Goal: Task Accomplishment & Management: Manage account settings

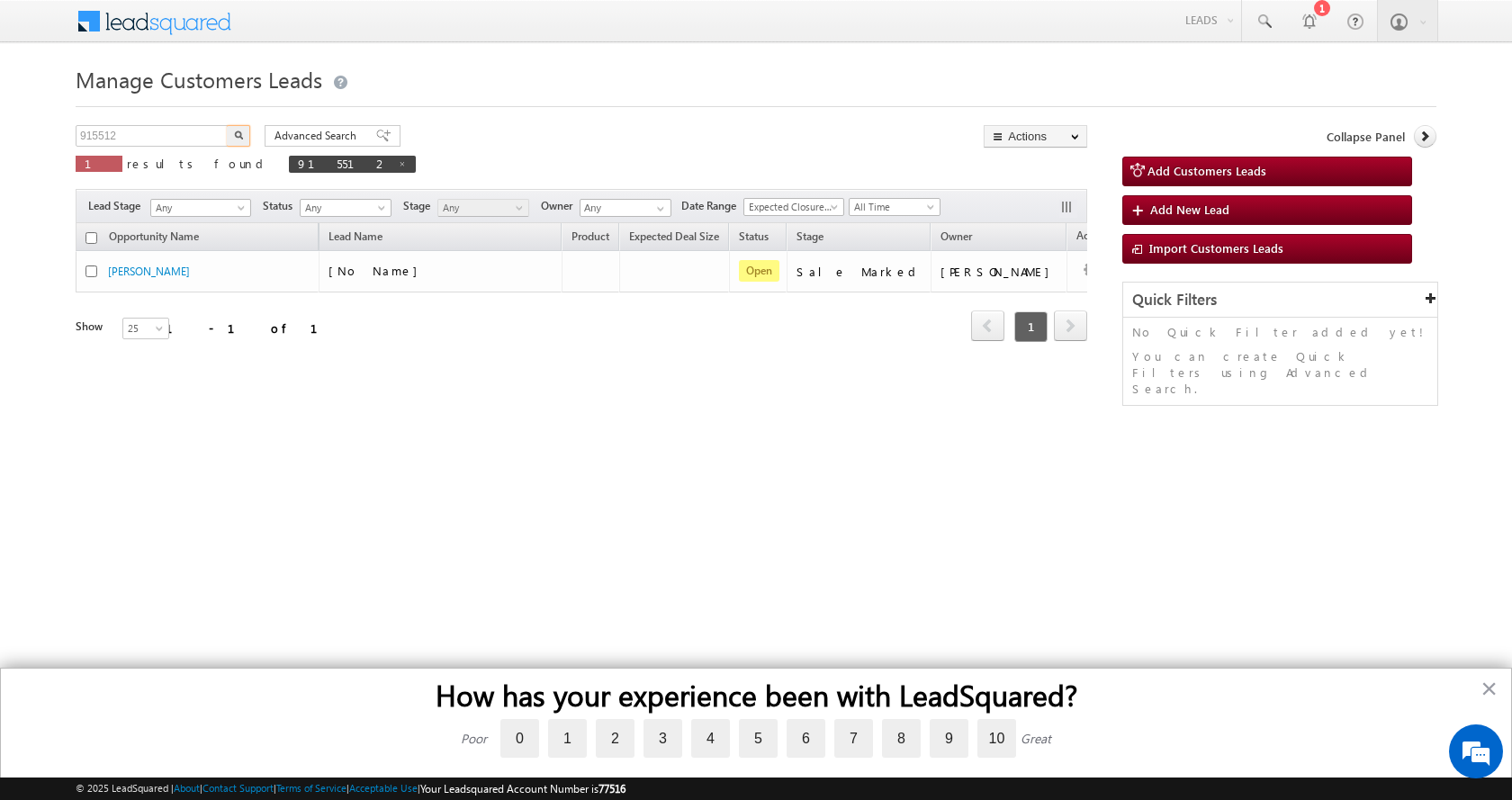
click at [106, 132] on input "915512" at bounding box center [152, 136] width 154 height 22
type input "905615"
click at [227, 125] on button "button" at bounding box center [238, 136] width 24 height 22
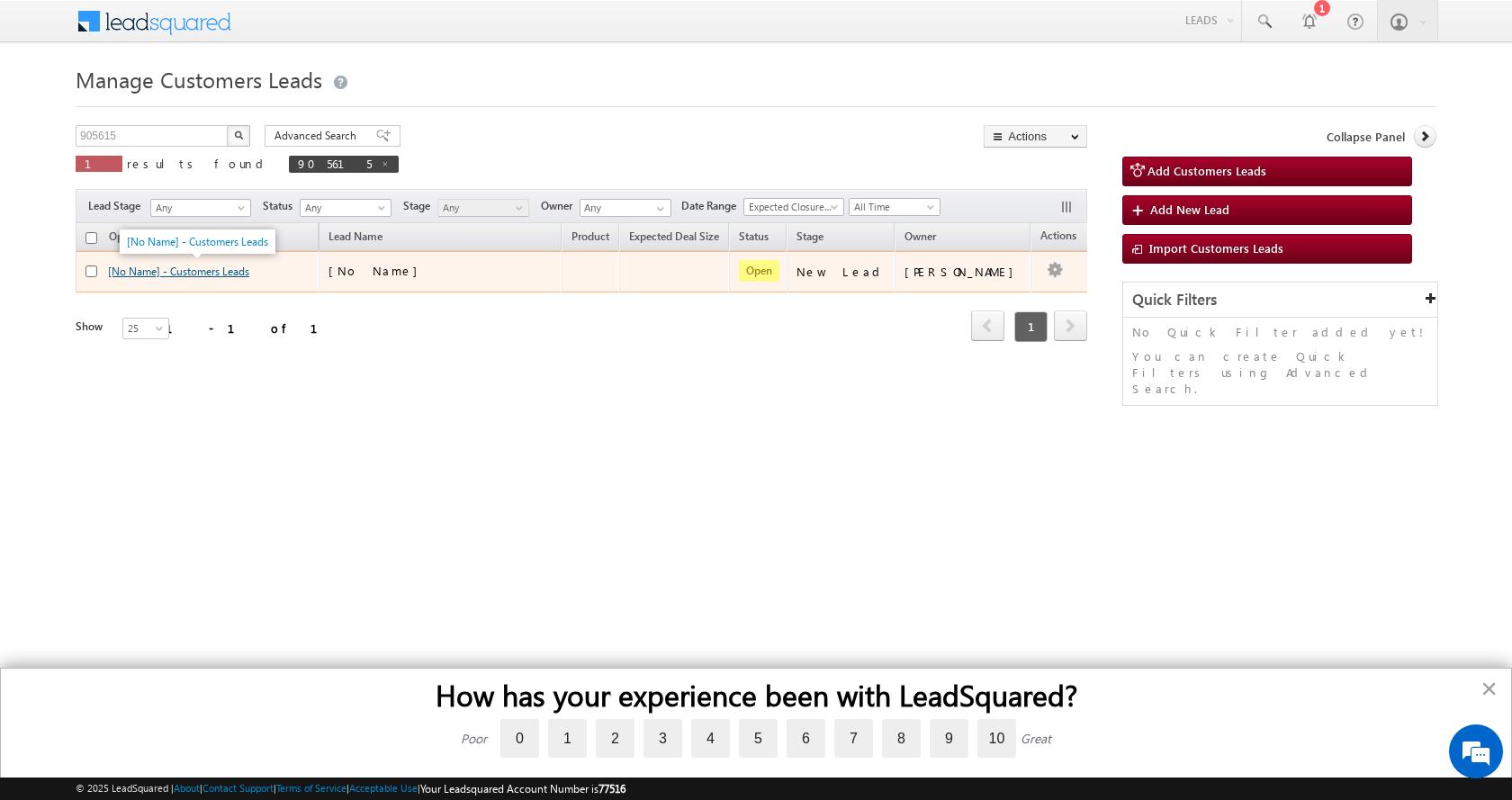
click at [191, 270] on link "[No Name] - Customers Leads" at bounding box center [178, 272] width 141 height 14
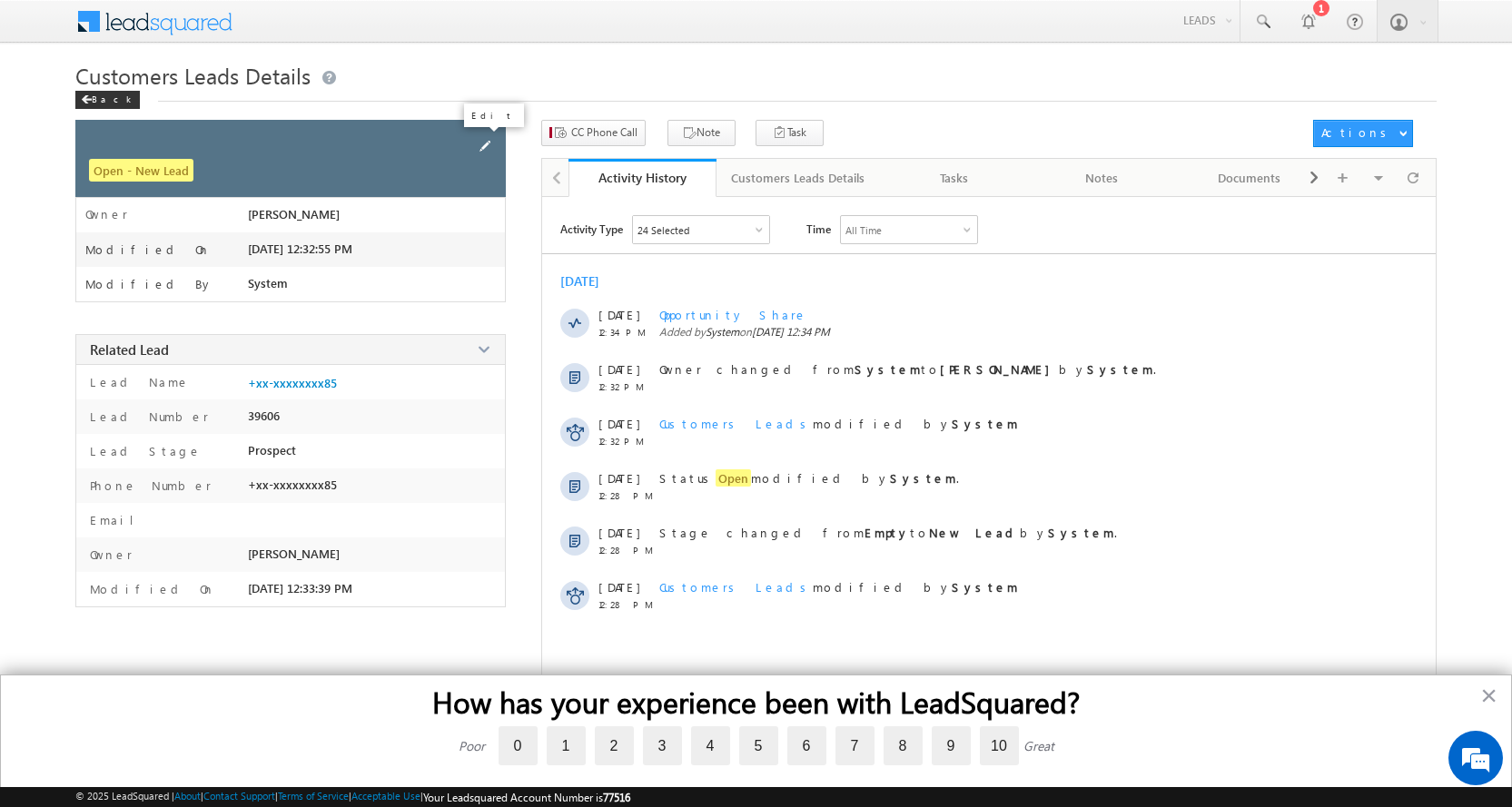
click at [486, 140] on span at bounding box center [485, 146] width 20 height 20
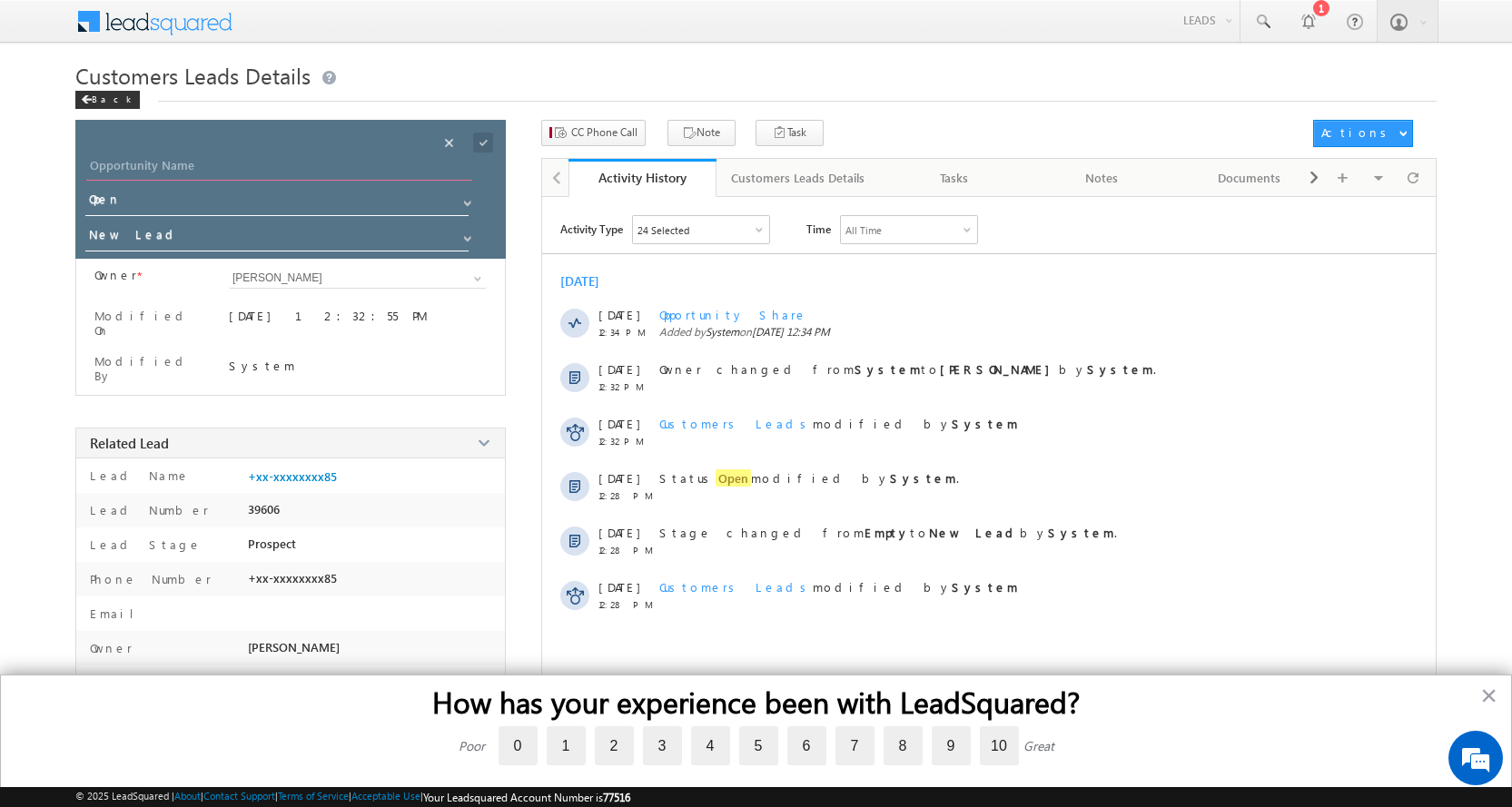
click at [127, 159] on input "Opportunity Name" at bounding box center [279, 168] width 386 height 26
paste input "[PERSON_NAME]"
type input "[PERSON_NAME]"
click at [462, 238] on span at bounding box center [467, 238] width 15 height 15
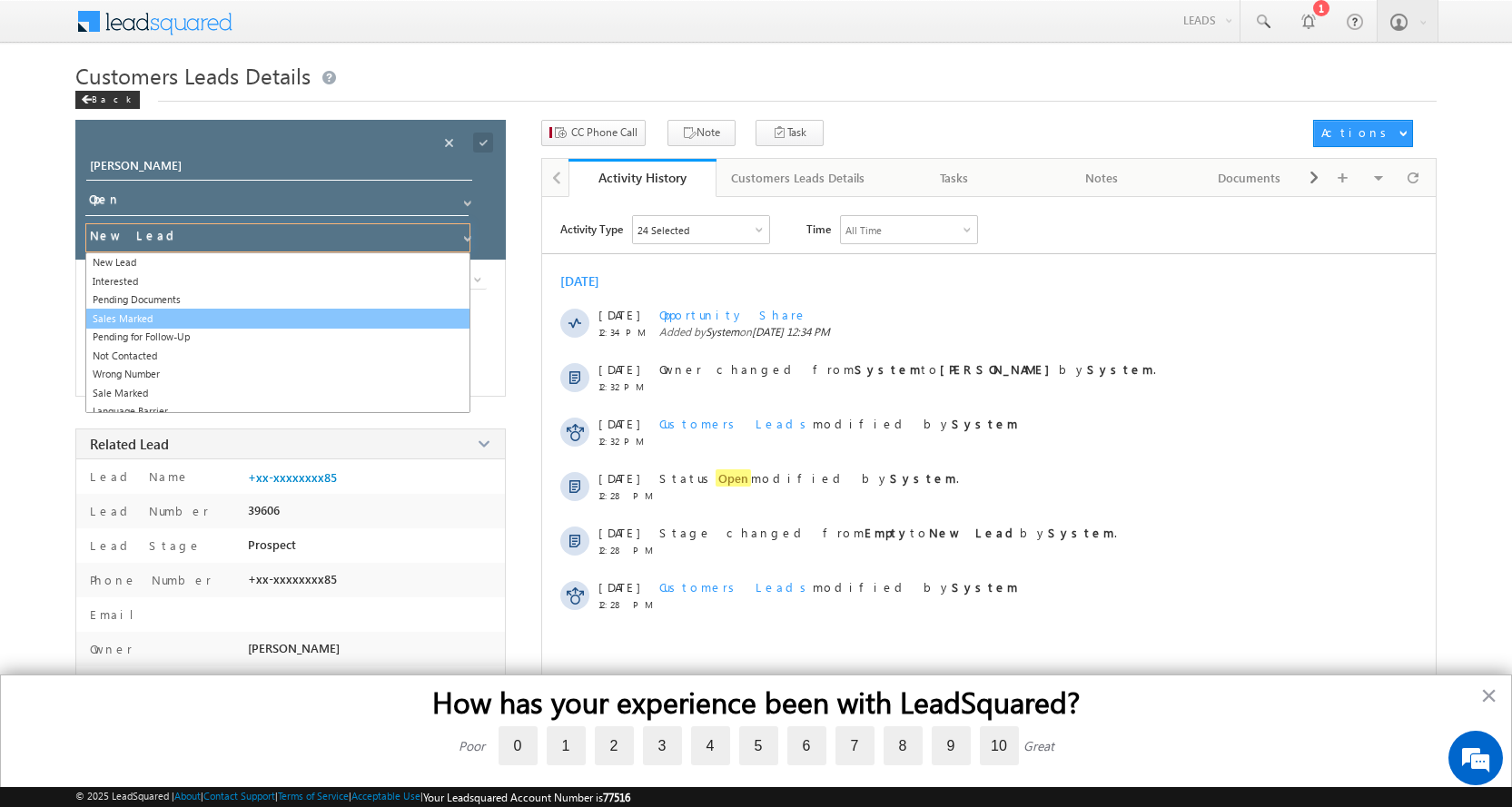
click at [170, 325] on link "Sales Marked" at bounding box center [277, 318] width 385 height 21
type input "Sales Marked"
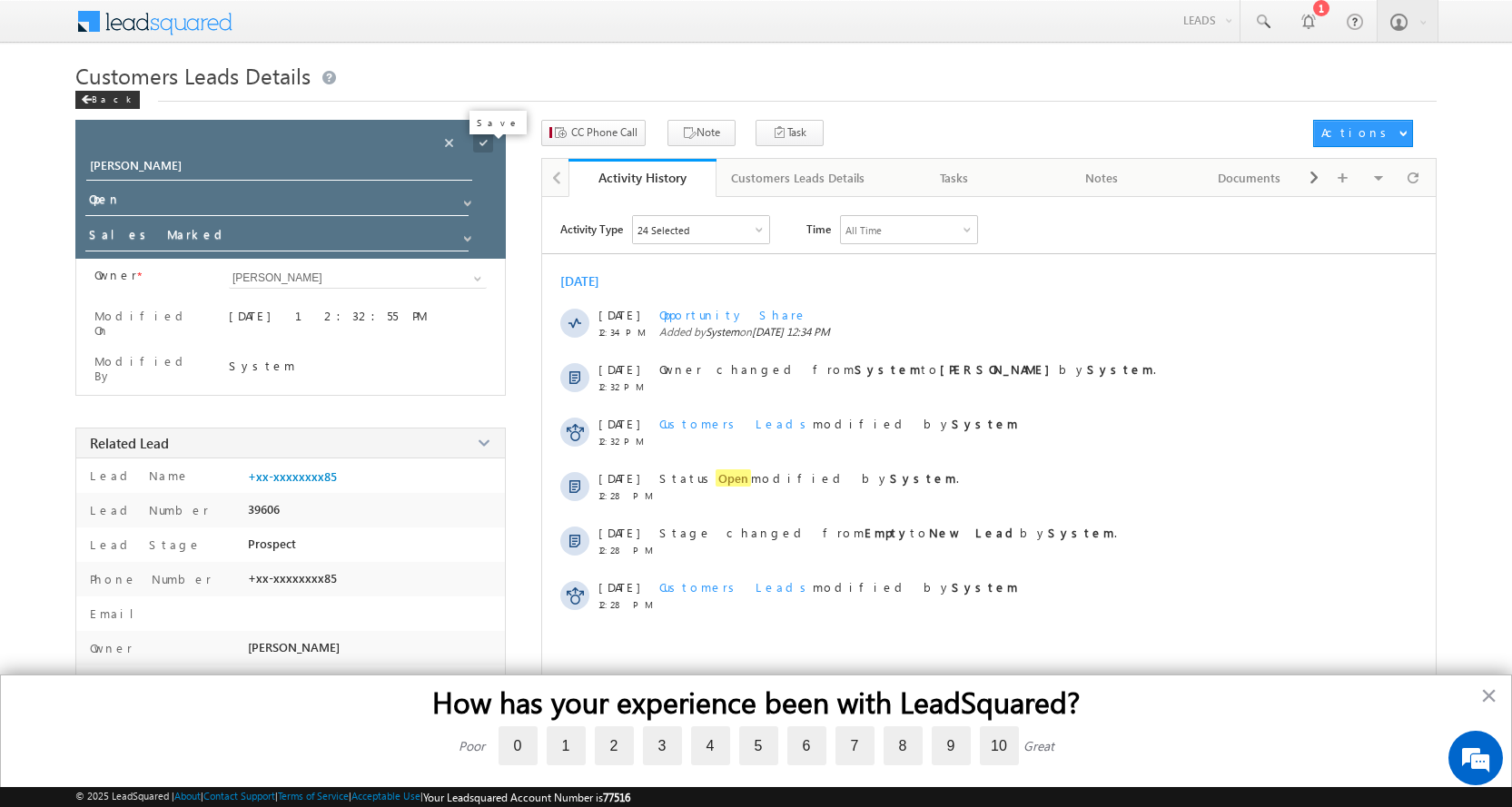
click at [486, 140] on span at bounding box center [483, 142] width 20 height 20
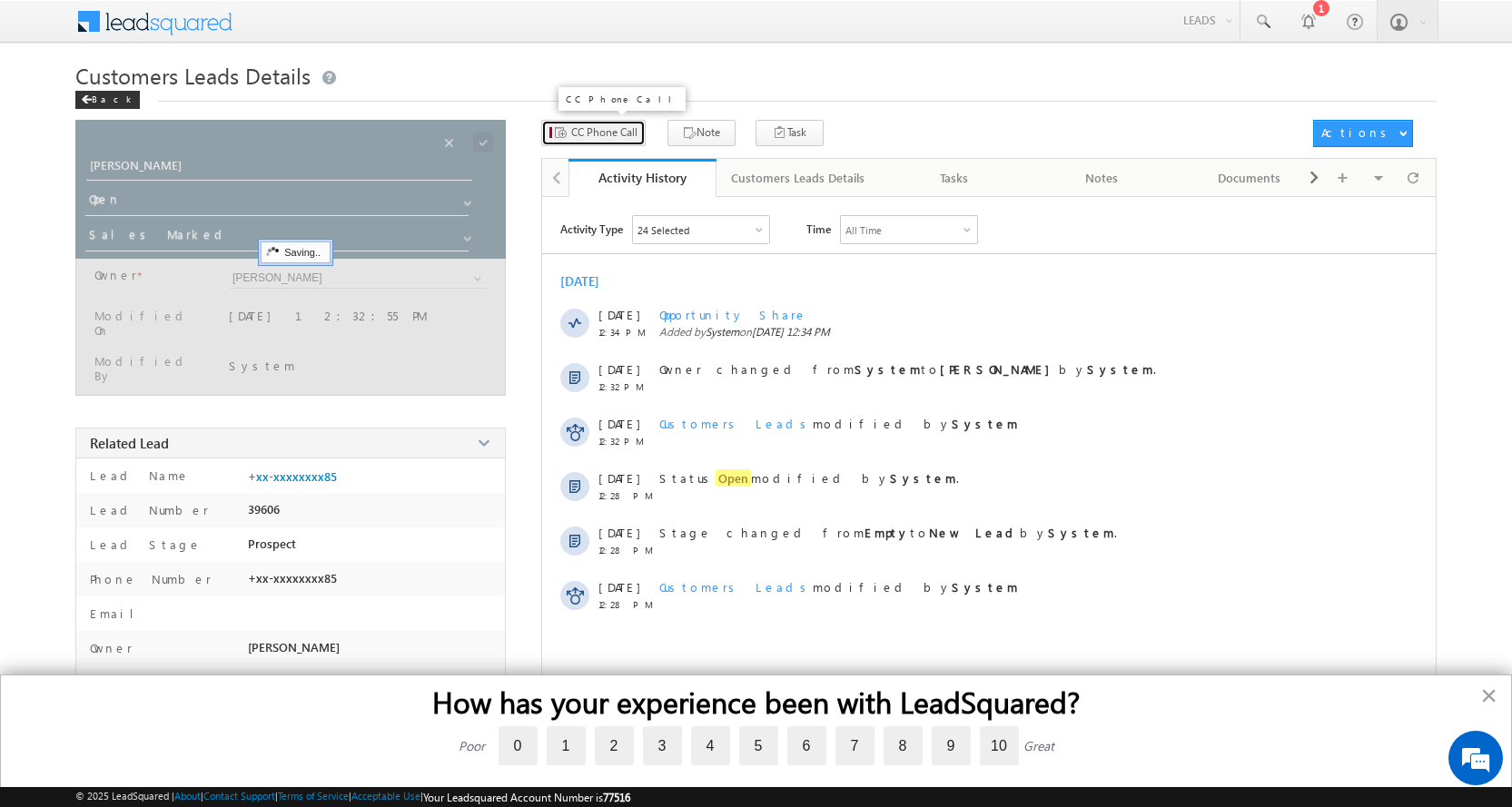
click at [600, 135] on span "CC Phone Call" at bounding box center [604, 133] width 66 height 17
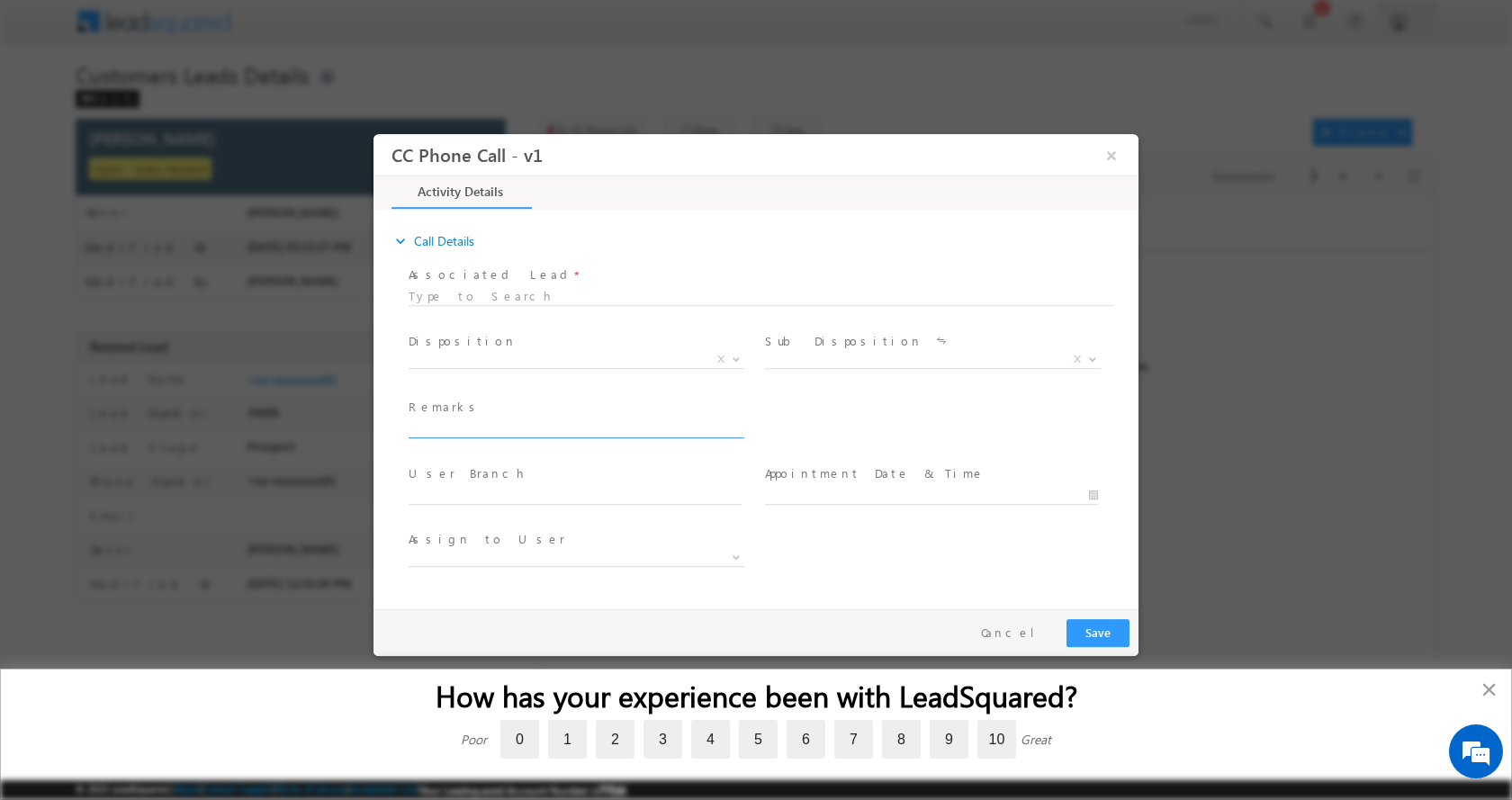
click at [490, 432] on input "text" at bounding box center [576, 428] width 333 height 18
type input "RAVI KUMAR-7906902185-PLOT CONSTRUCTION-PLOT VALUE-12 L-LOAN-17 L-BUSINESS-MANU…"
click at [731, 351] on span at bounding box center [734, 358] width 18 height 24
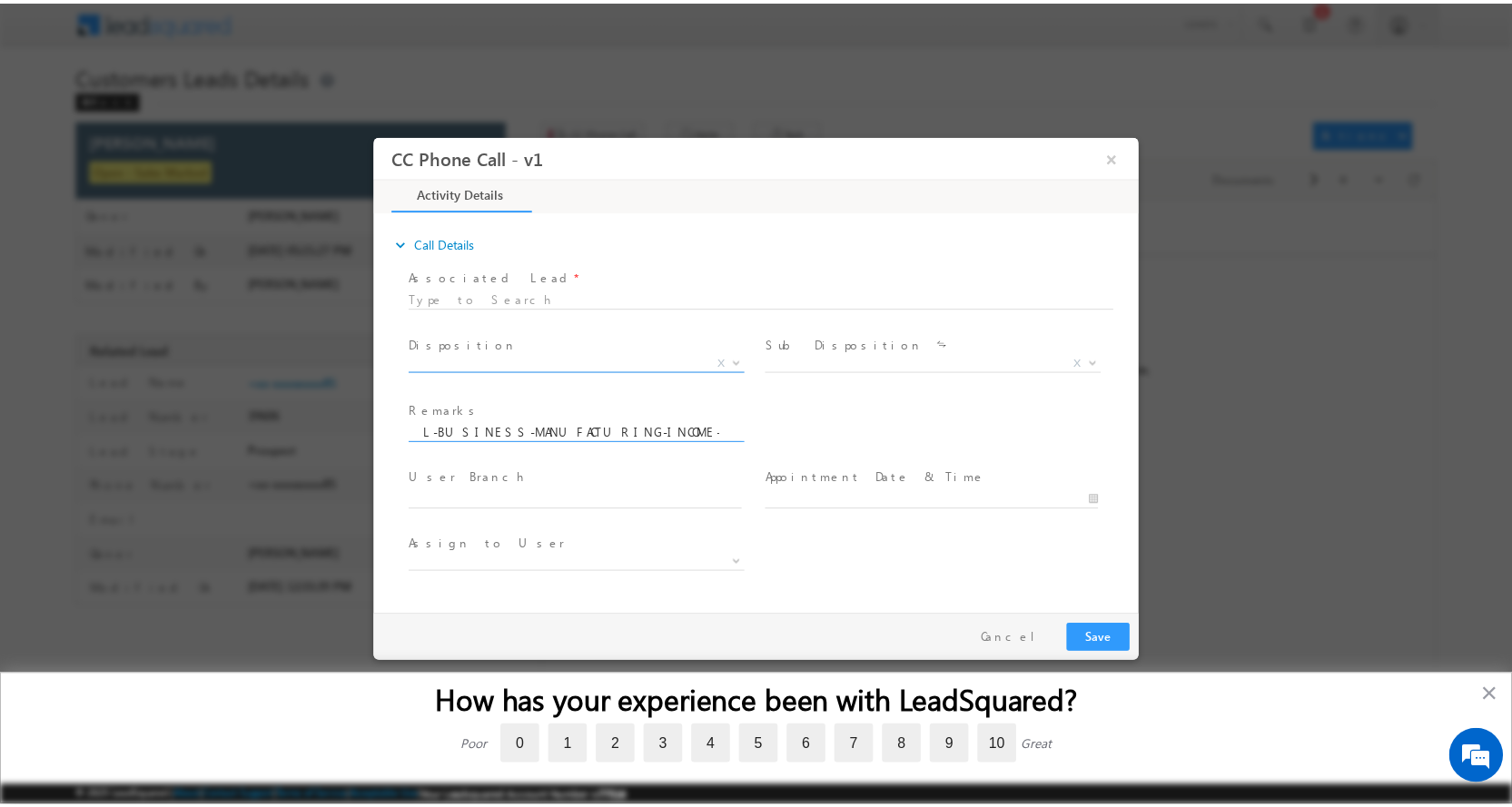
scroll to position [0, 0]
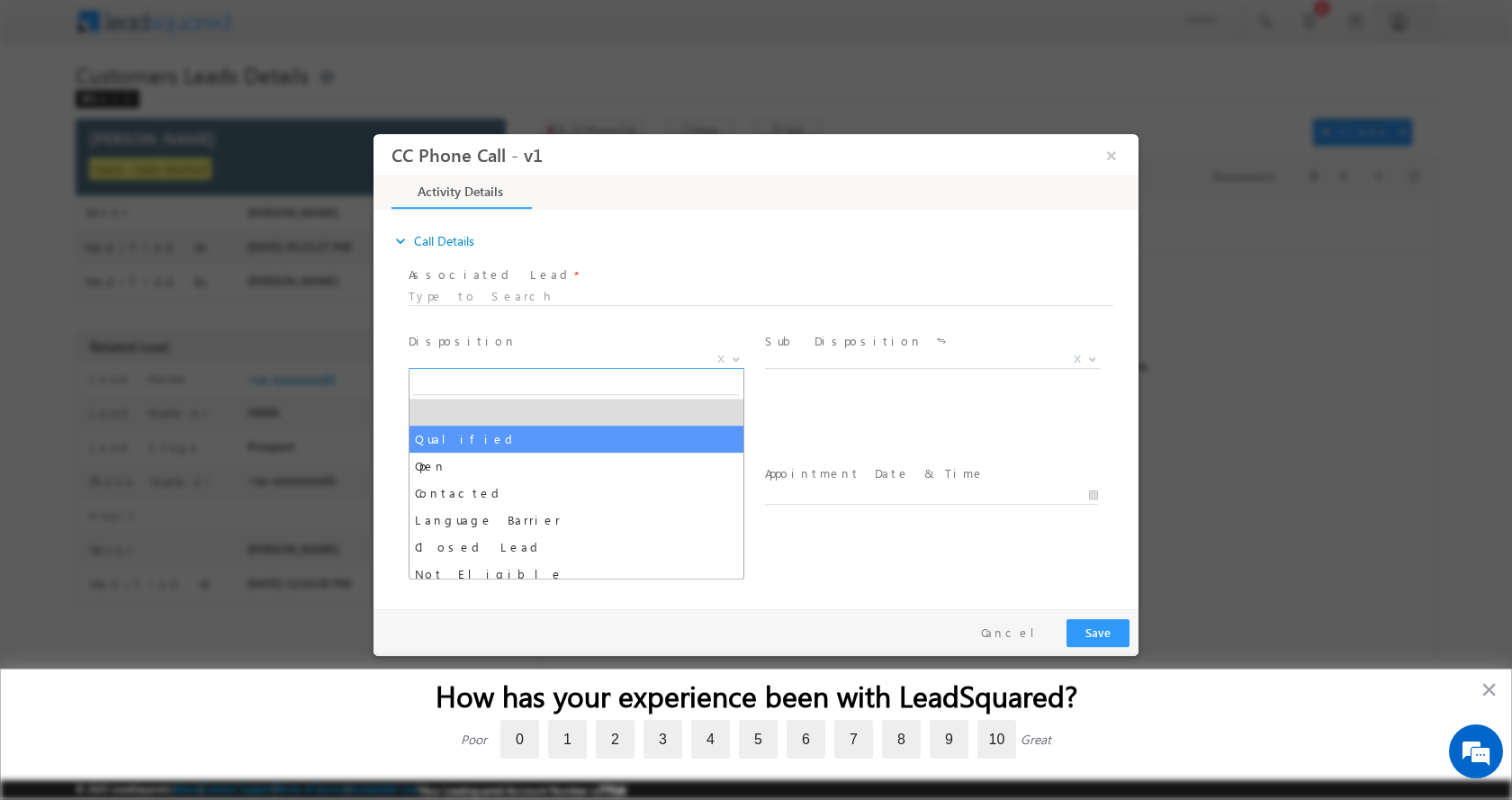
select select "Qualified"
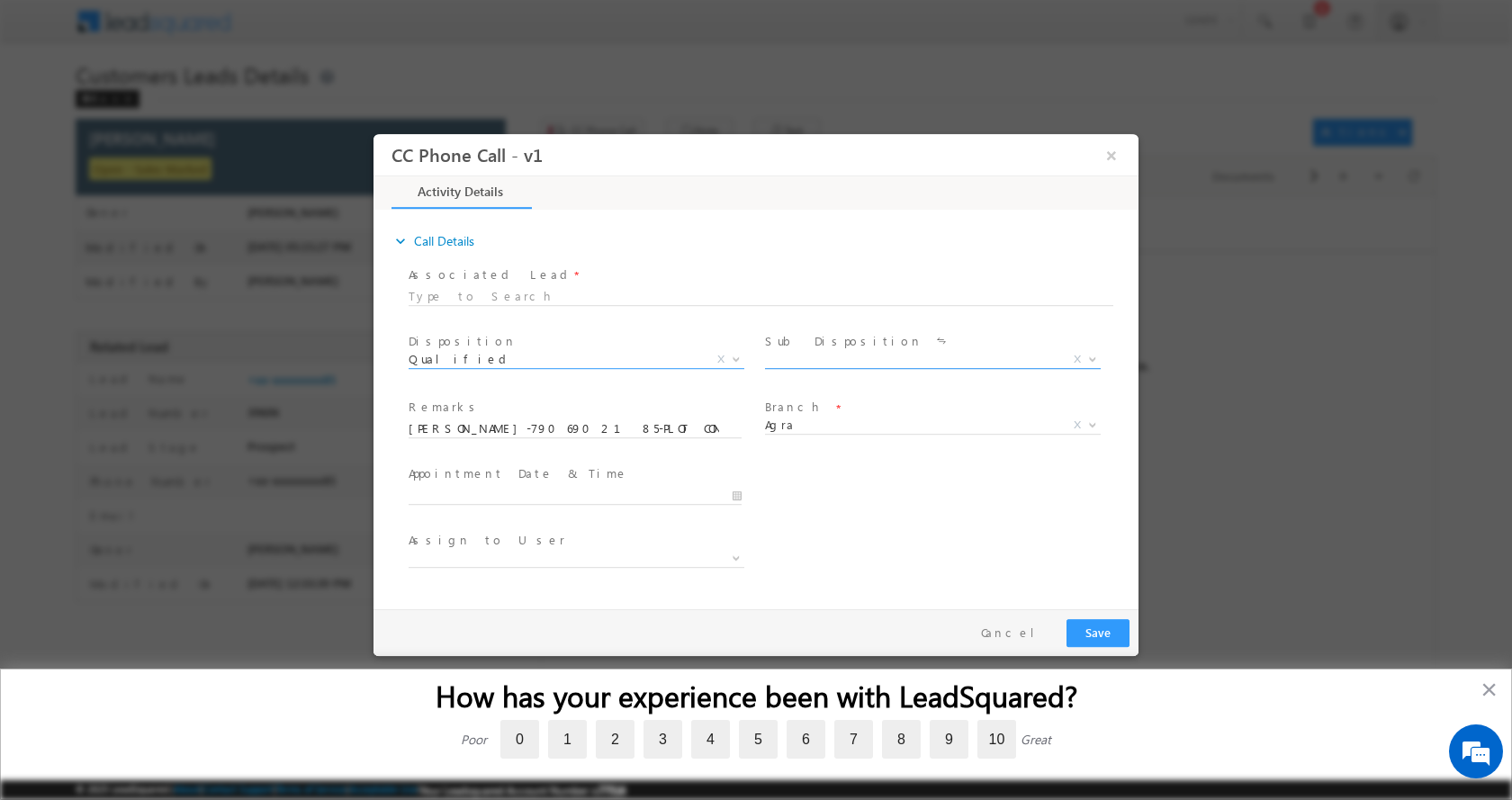
click at [1094, 352] on span at bounding box center [1090, 358] width 18 height 24
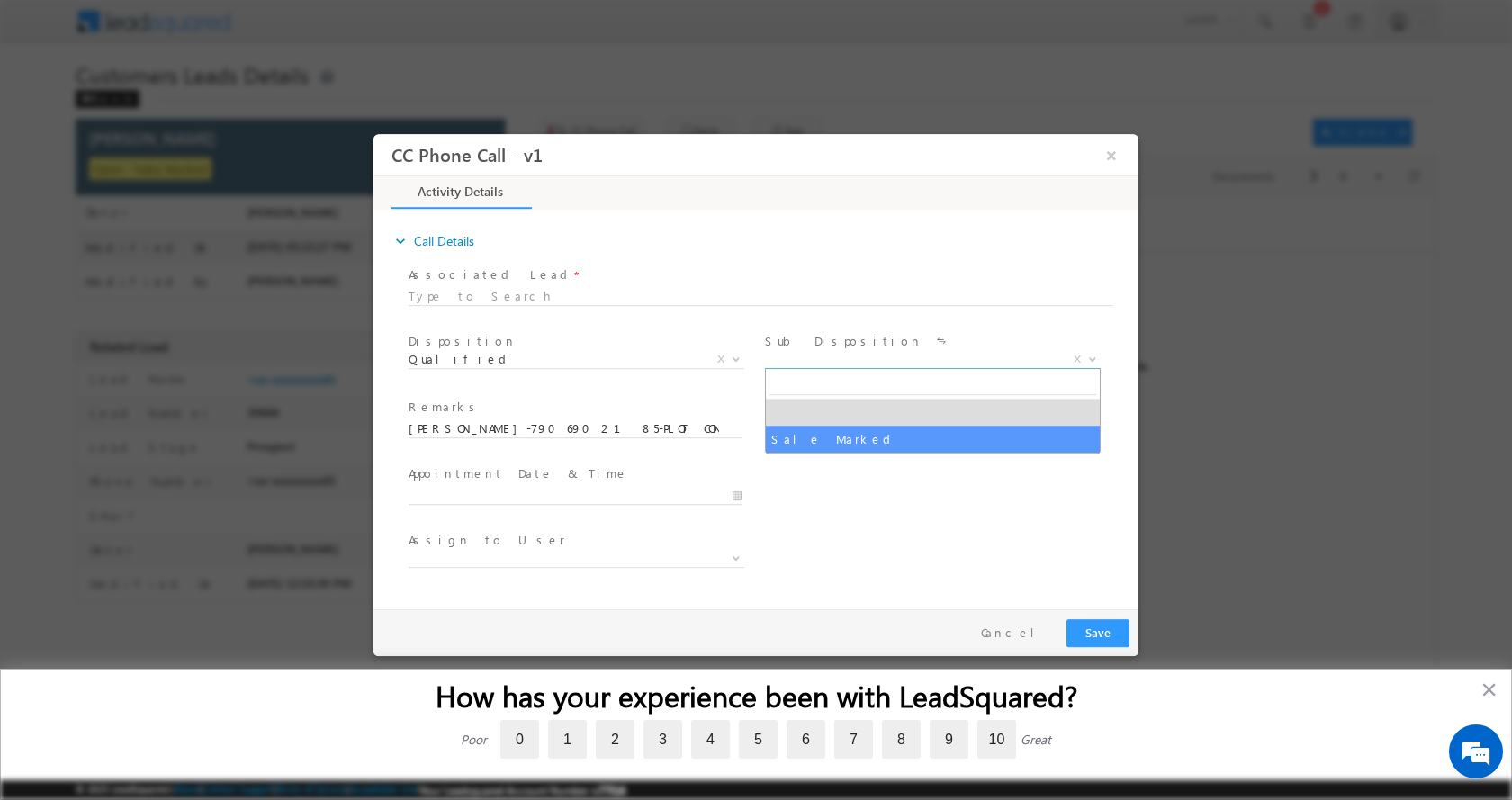
select select "Sale Marked"
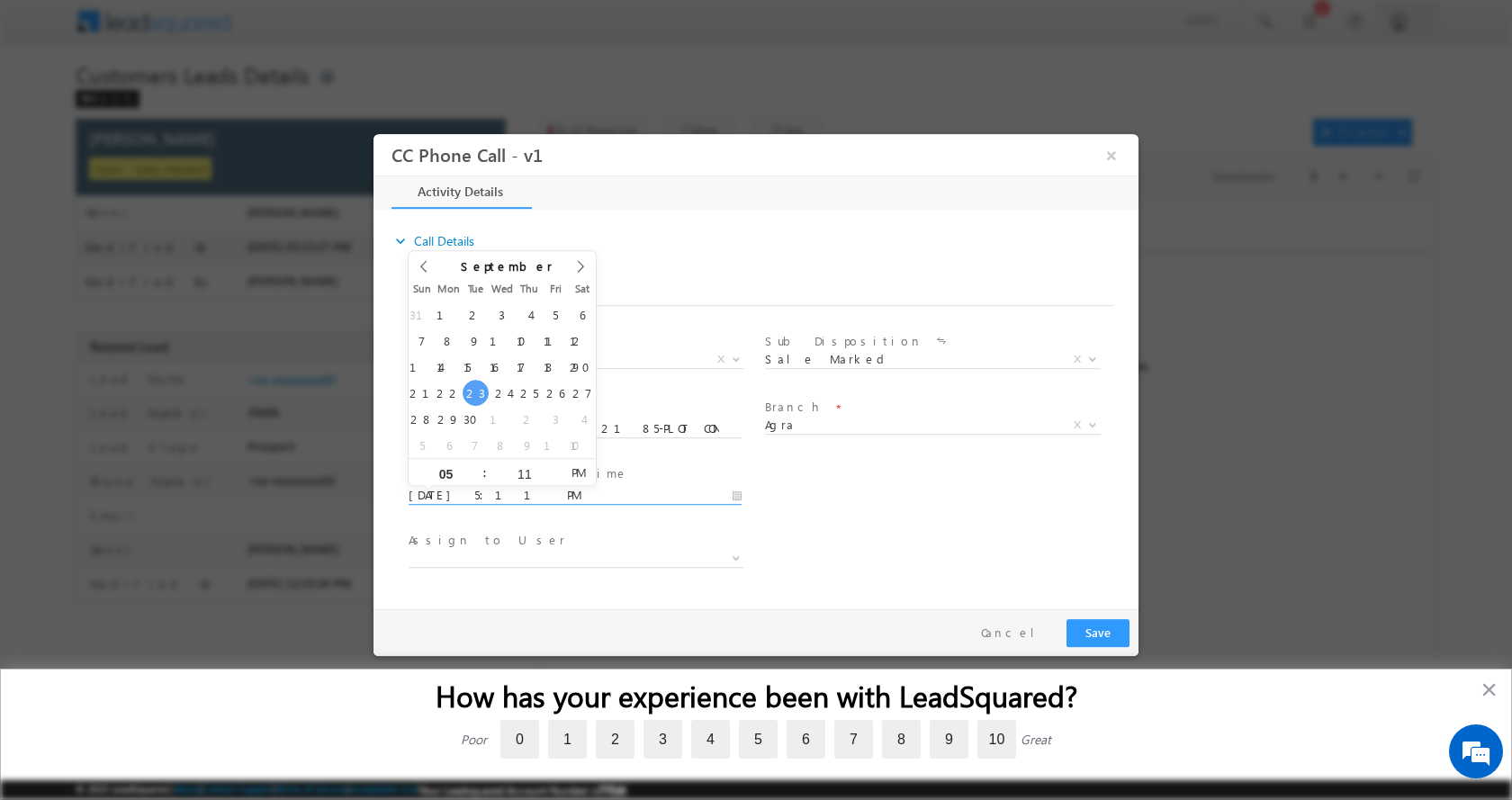
click at [732, 497] on input "09/23/2025 5:11 PM" at bounding box center [576, 495] width 333 height 18
type input "09/24/2025 4:11 PM"
type input "04"
click at [478, 481] on span at bounding box center [477, 478] width 13 height 14
type input "09/24/2025 3:11 PM"
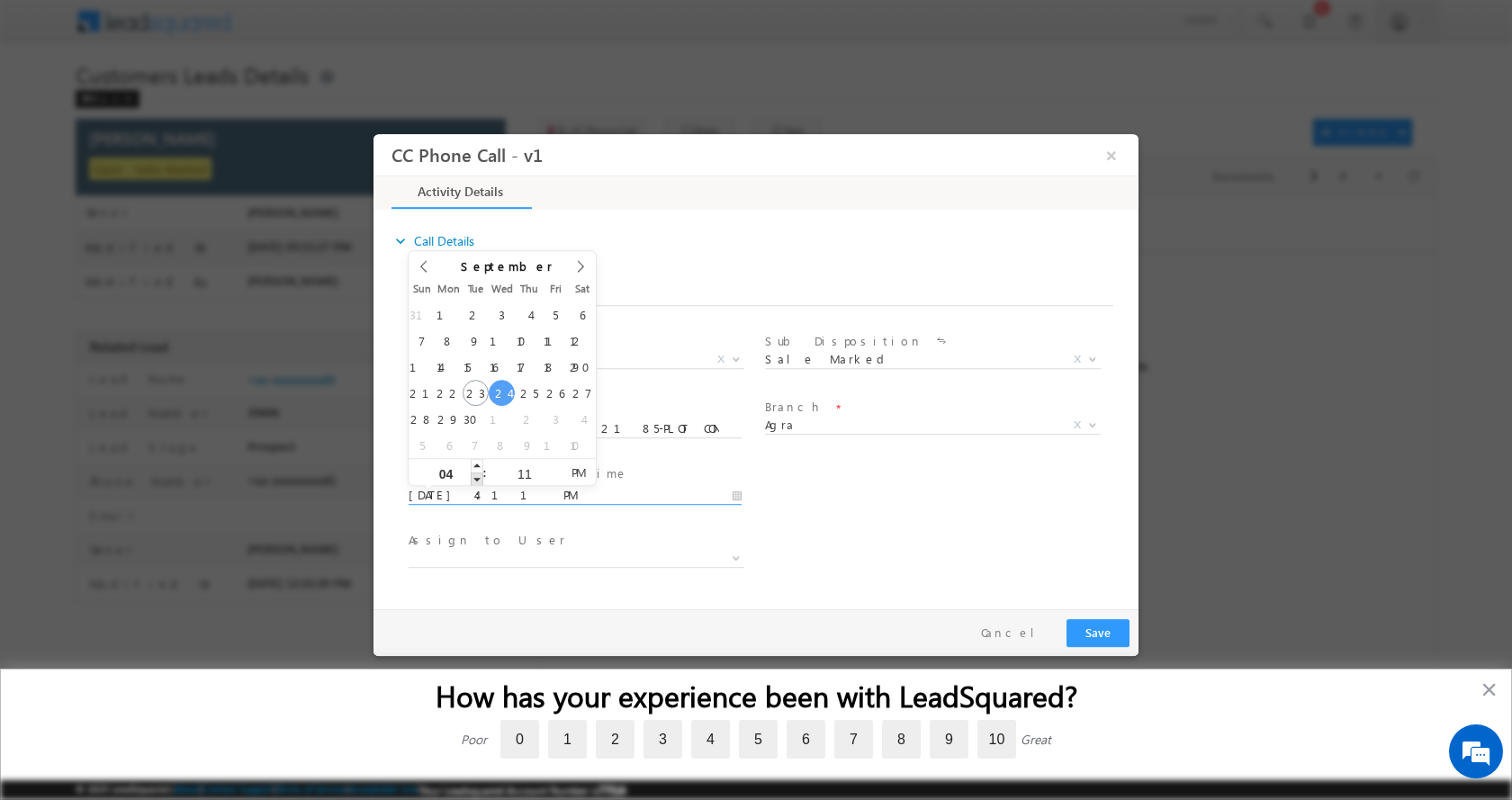
type input "03"
click at [478, 481] on span at bounding box center [477, 478] width 13 height 14
type input "09/24/2025 2:11 PM"
type input "02"
click at [478, 481] on span at bounding box center [477, 478] width 13 height 14
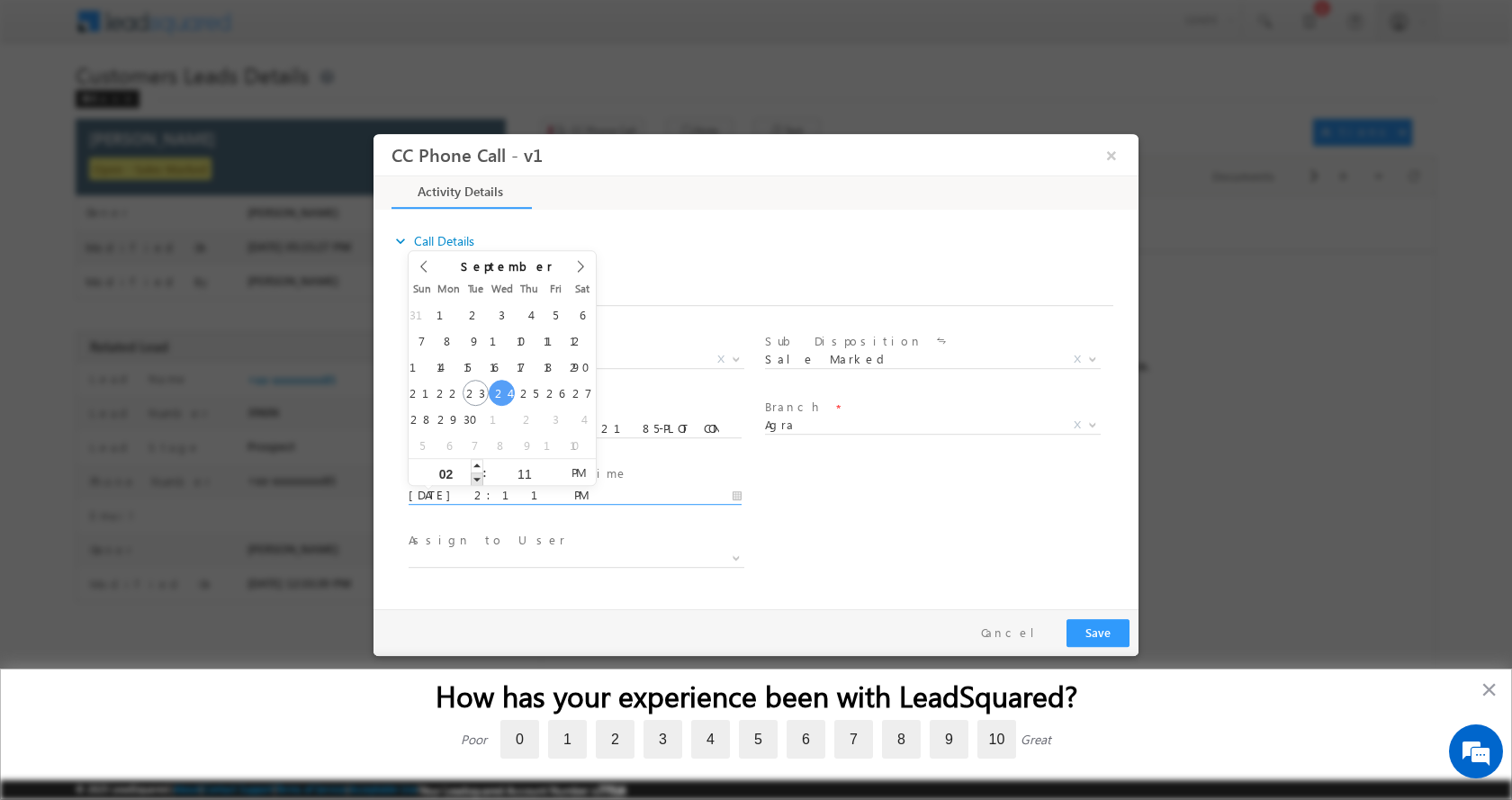
type input "09/24/2025 1:11 PM"
type input "01"
click at [473, 481] on span at bounding box center [477, 478] width 13 height 14
click at [1086, 622] on button "Save" at bounding box center [1097, 631] width 63 height 27
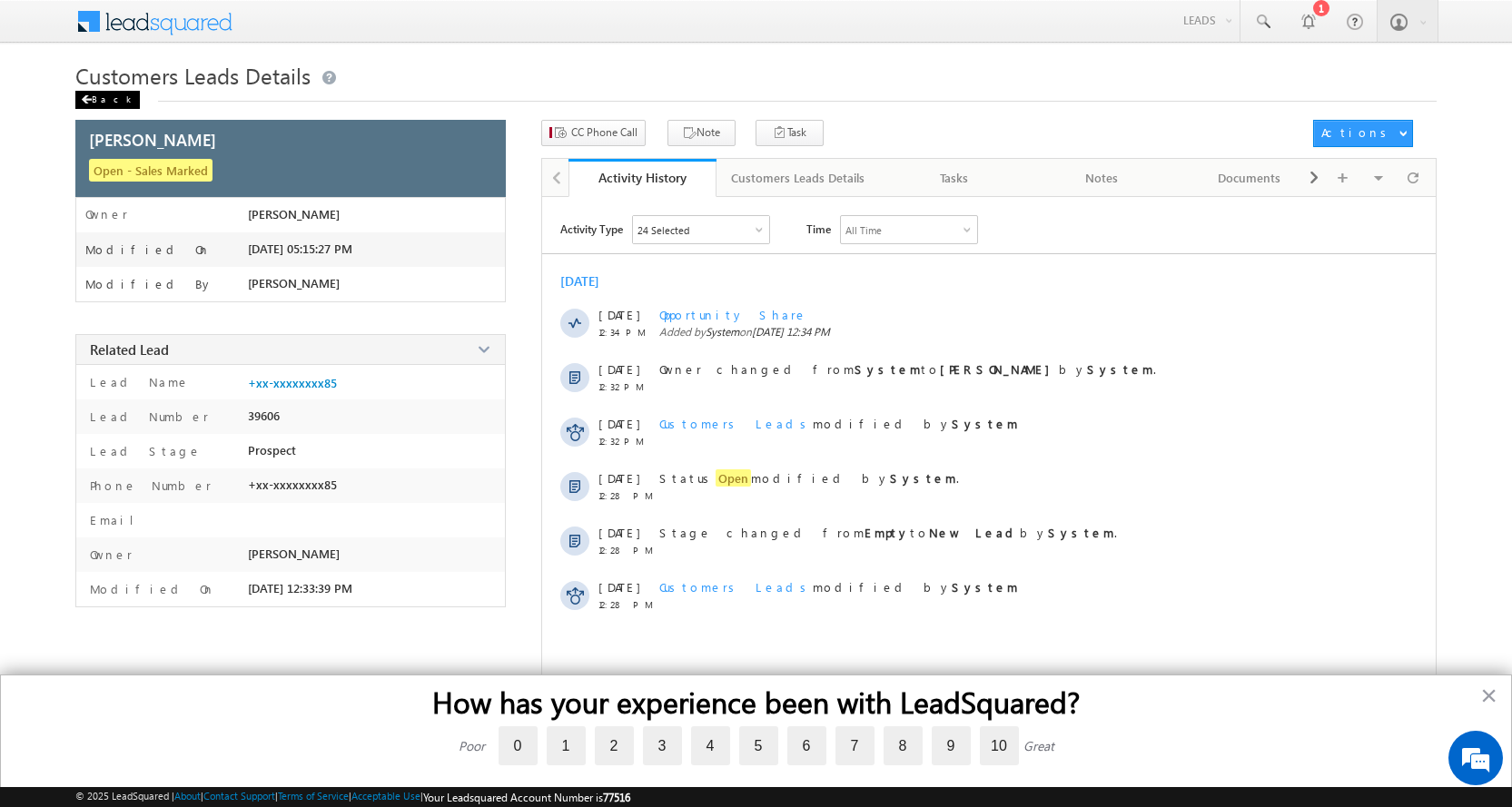
click at [104, 99] on div "Back" at bounding box center [107, 100] width 64 height 18
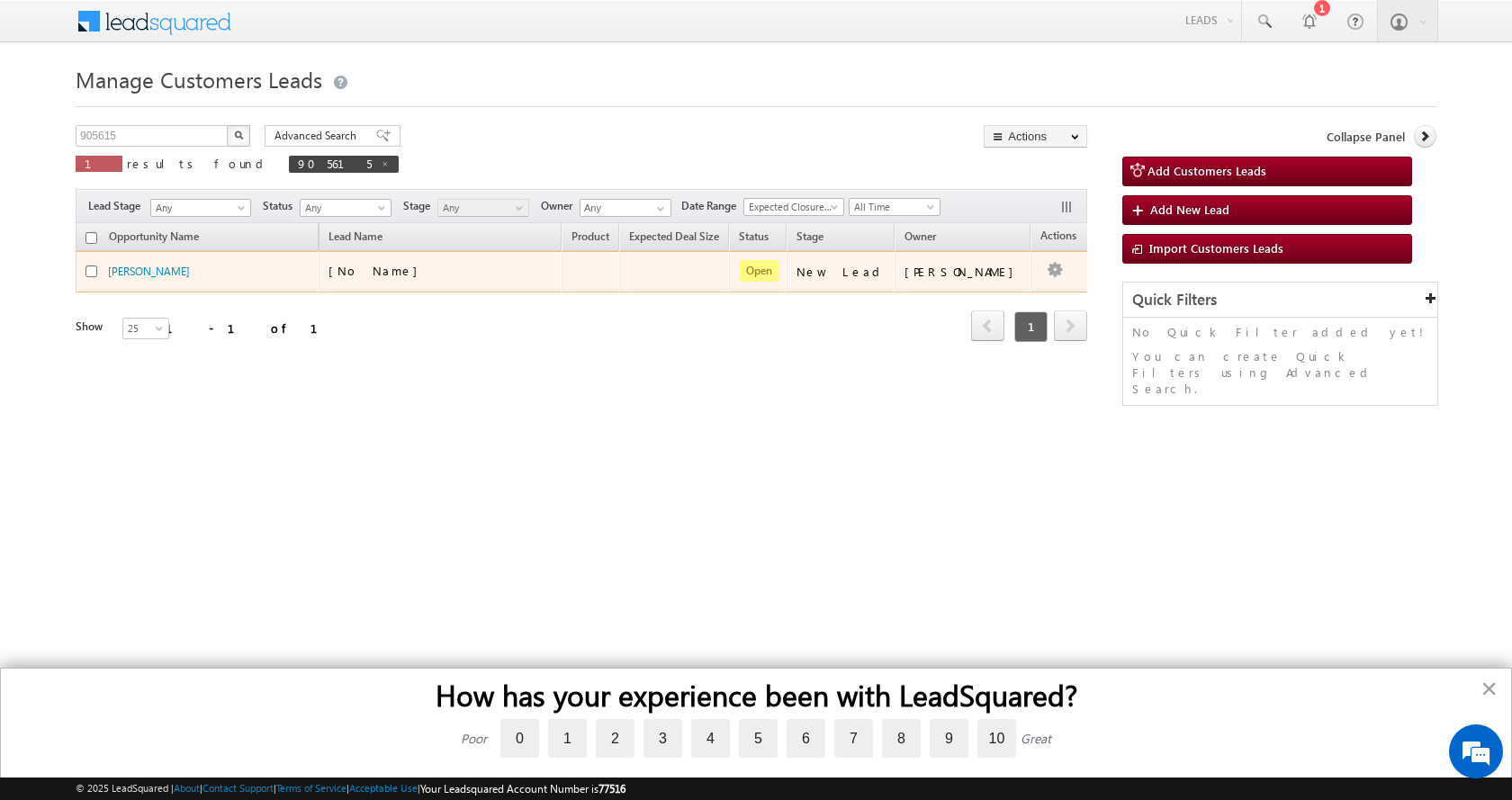
click at [1045, 271] on button "button" at bounding box center [1054, 270] width 18 height 18
click at [987, 290] on link "Edit" at bounding box center [1019, 294] width 90 height 22
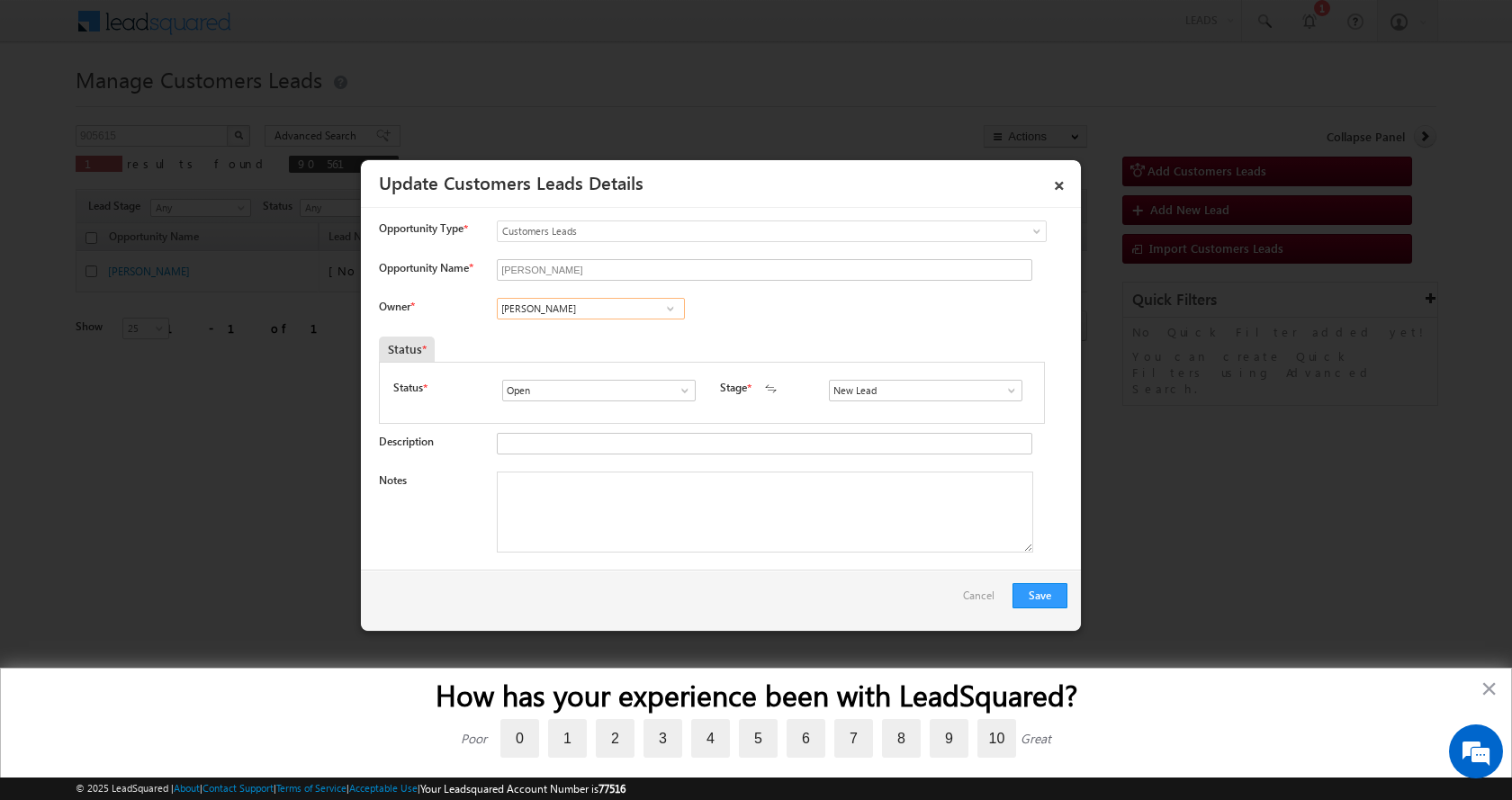
click at [544, 311] on input "[PERSON_NAME]" at bounding box center [591, 309] width 188 height 22
paste input "Sani Tomar"
click at [609, 344] on span "sani.tomar@sgrlimited.in" at bounding box center [584, 343] width 162 height 14
type input "Sani Tomar"
click at [606, 544] on textarea "Notes" at bounding box center [765, 512] width 536 height 81
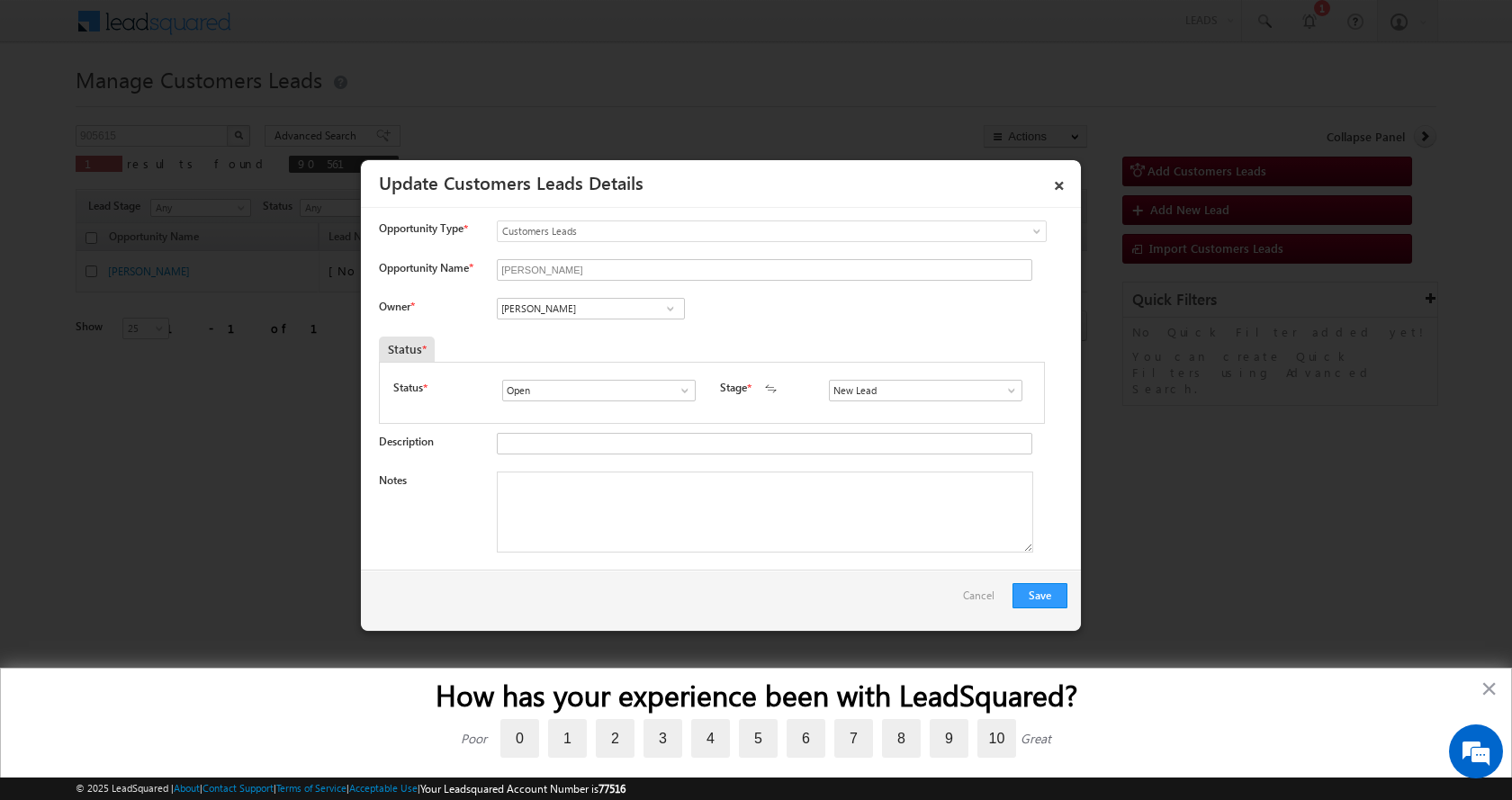
click at [1002, 388] on span at bounding box center [1011, 390] width 18 height 15
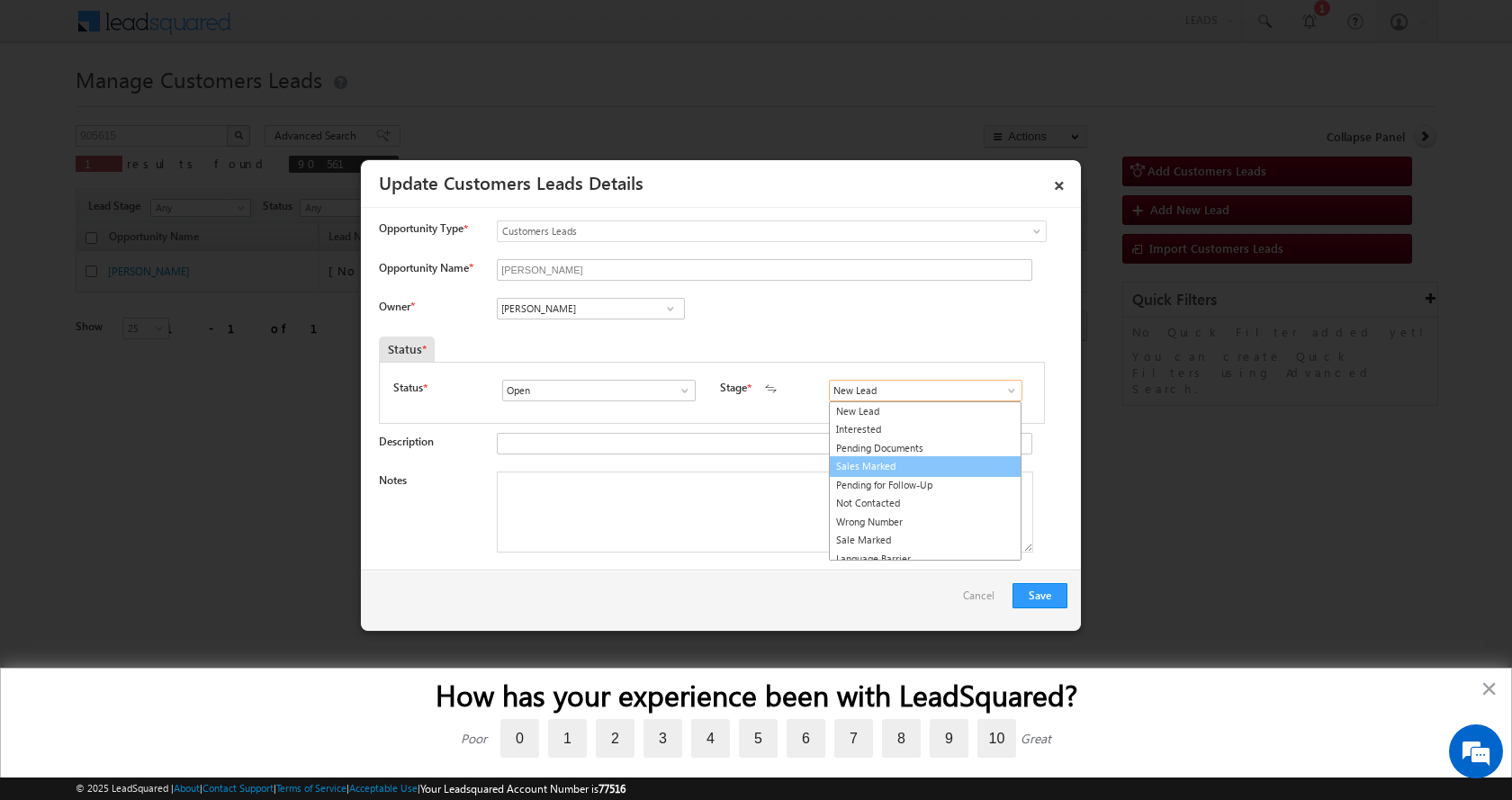
click at [891, 464] on link "Sales Marked" at bounding box center [925, 466] width 192 height 21
type input "Sales Marked"
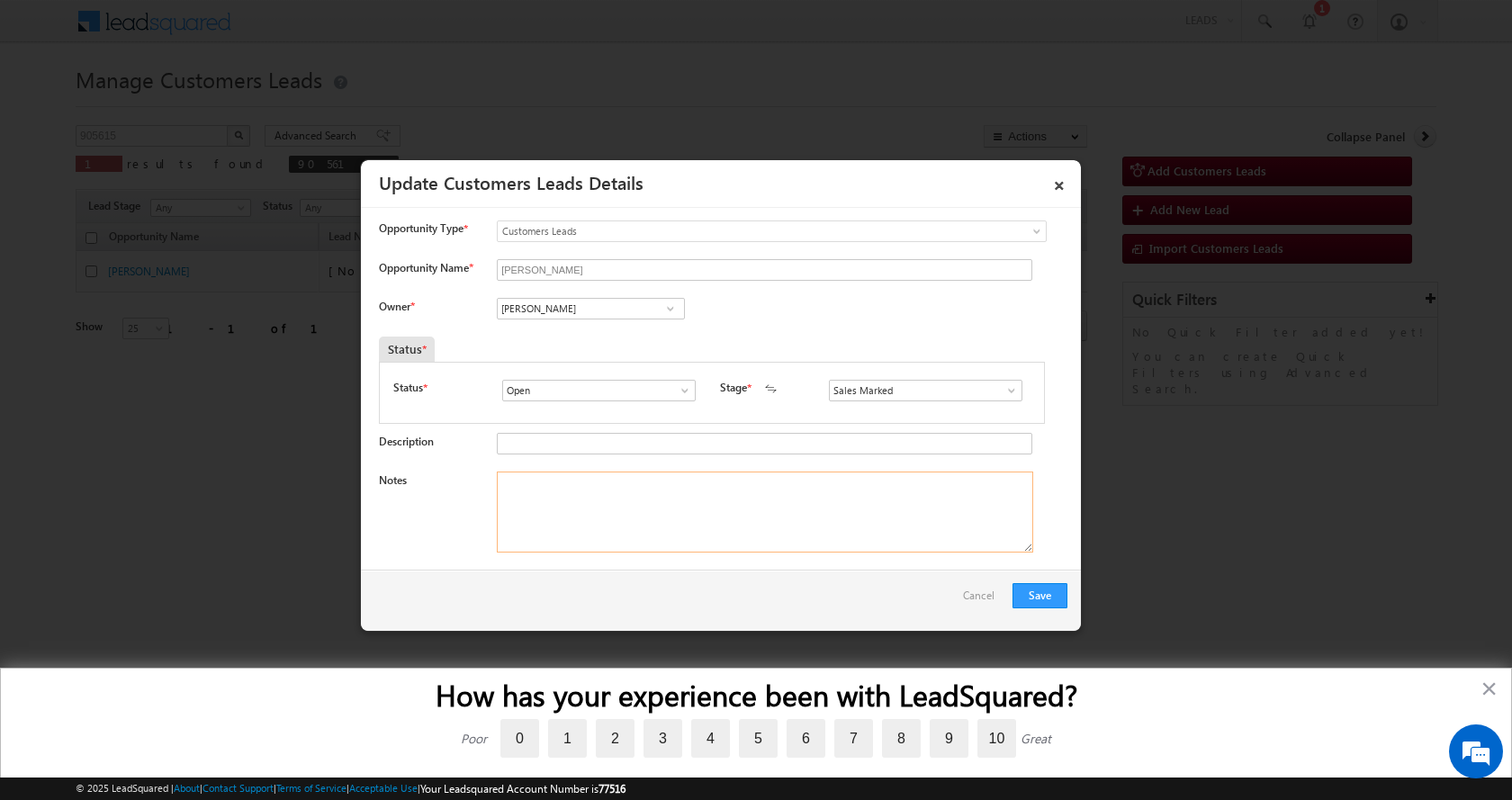
click at [603, 517] on textarea "Notes" at bounding box center [765, 512] width 536 height 81
paste textarea "RAVI KUMAR-7906902185-PLOT CONSTRUCTION-PLOT VALUE-12 L-LOAN-17 L-BUSINESS-MANU…"
type textarea "RAVI KUMAR-7906902185-PLOT CONSTRUCTION-PLOT VALUE-12 L-LOAN-17 L-BUSINESS-MANU…"
click at [1044, 594] on button "Save" at bounding box center [1039, 596] width 55 height 25
